Goal: Task Accomplishment & Management: Manage account settings

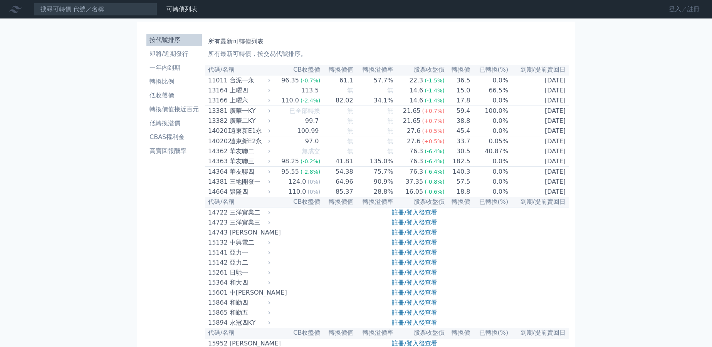
click at [685, 12] on link "登入／註冊" at bounding box center [684, 9] width 43 height 12
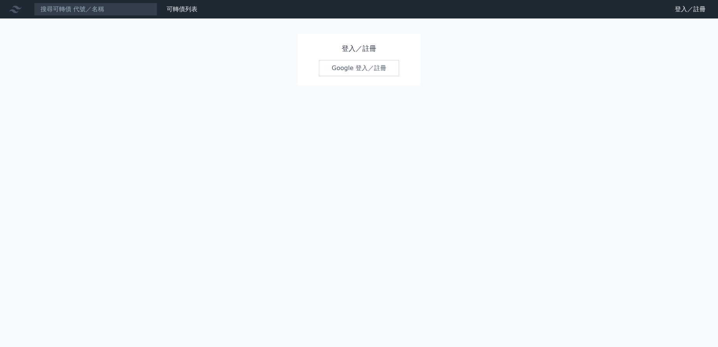
click at [356, 61] on link "Google 登入／註冊" at bounding box center [359, 68] width 80 height 16
